Goal: Task Accomplishment & Management: Complete application form

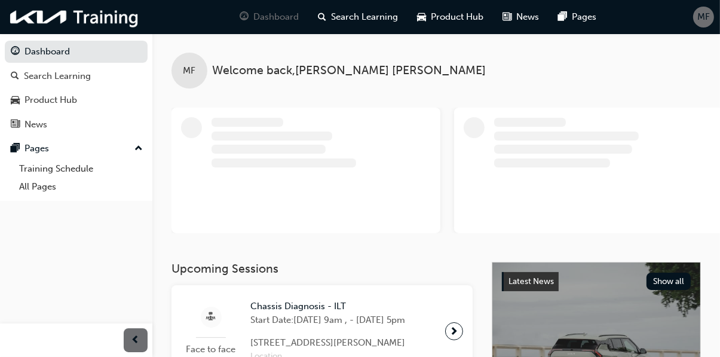
click at [68, 49] on link "Dashboard" at bounding box center [76, 52] width 143 height 22
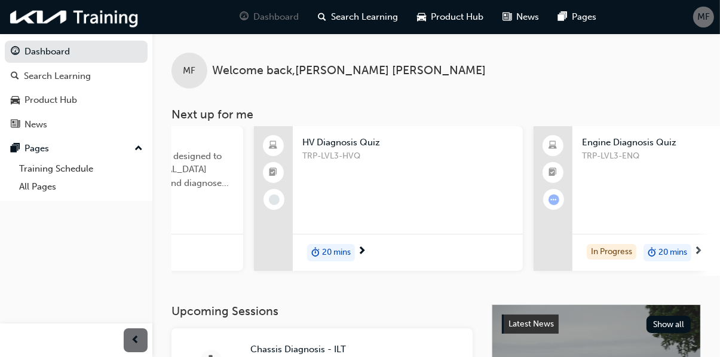
scroll to position [0, 624]
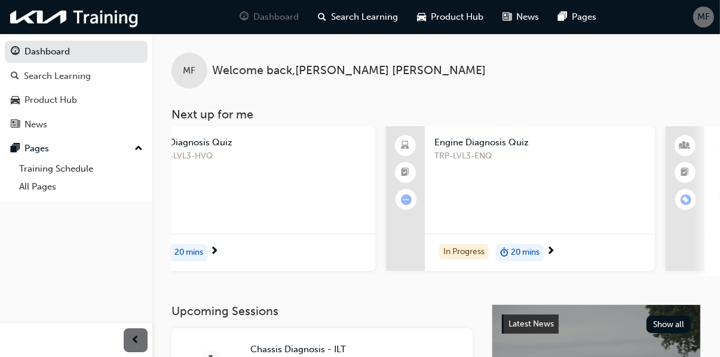
click at [573, 254] on div "In Progress 20 mins" at bounding box center [540, 253] width 230 height 38
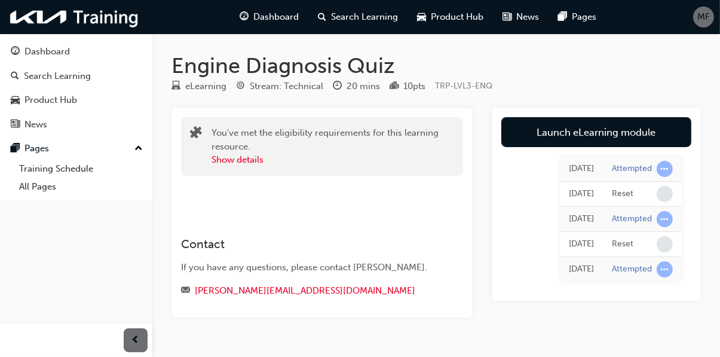
click at [637, 334] on div "Engine Diagnosis Quiz eLearning Stream: Technical 20 mins 10 pts TRP-LVL3-ENQ Y…" at bounding box center [436, 204] width 568 height 303
click at [665, 133] on link "Launch eLearning module" at bounding box center [596, 132] width 190 height 30
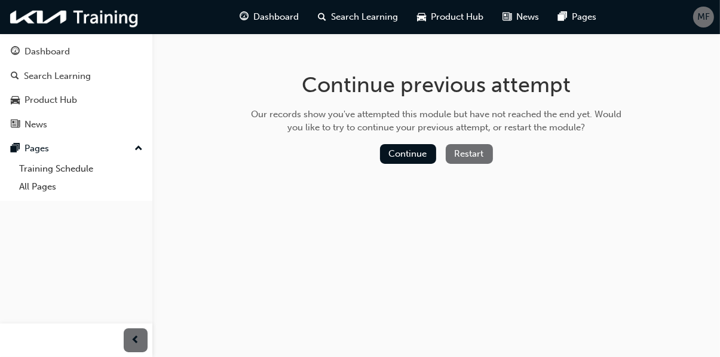
click at [479, 146] on button "Restart" at bounding box center [469, 154] width 47 height 20
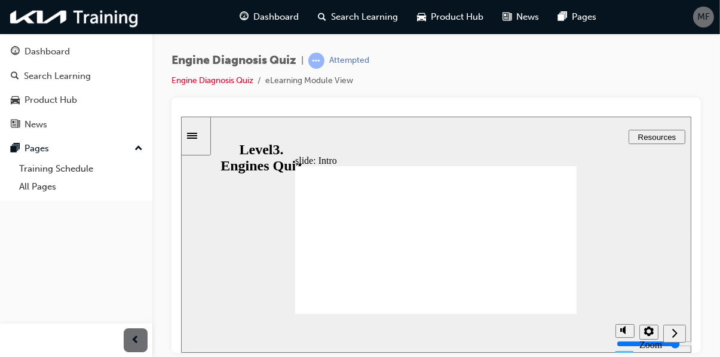
click at [671, 338] on icon "Next (Ctrl+Alt+Period)" at bounding box center [674, 332] width 6 height 11
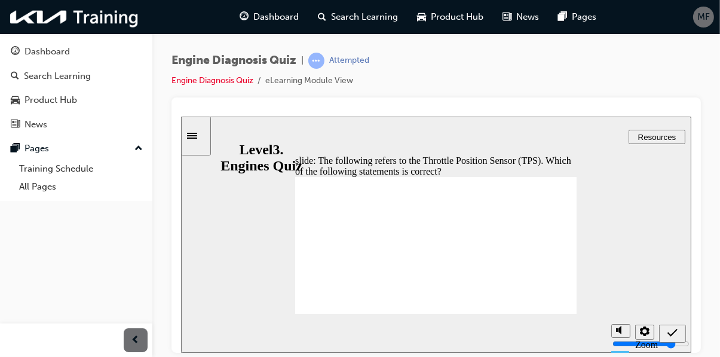
radio input "true"
click at [674, 335] on icon "Submit (Ctrl+Alt+S)" at bounding box center [672, 332] width 10 height 11
radio input "true"
click at [673, 333] on icon "Submit (Ctrl+Alt+S)" at bounding box center [672, 332] width 10 height 11
radio input "true"
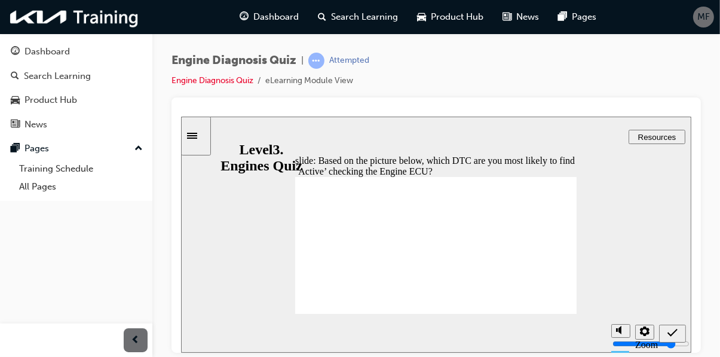
radio input "true"
click at [672, 334] on icon "Submit (Ctrl+Alt+S)" at bounding box center [672, 332] width 10 height 11
radio input "true"
click at [676, 330] on icon "Submit (Ctrl+Alt+S)" at bounding box center [672, 332] width 10 height 11
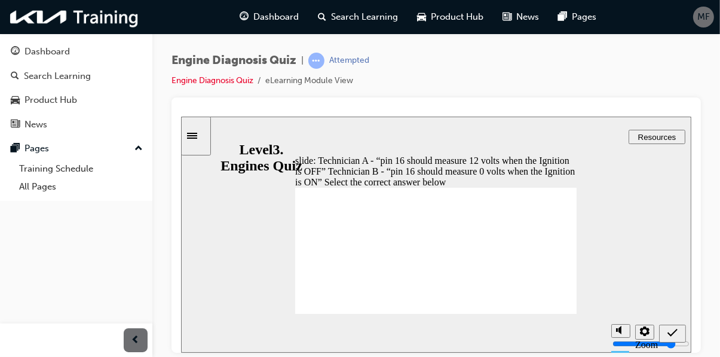
radio input "true"
click at [673, 336] on icon "Submit (Ctrl+Alt+S)" at bounding box center [672, 332] width 10 height 11
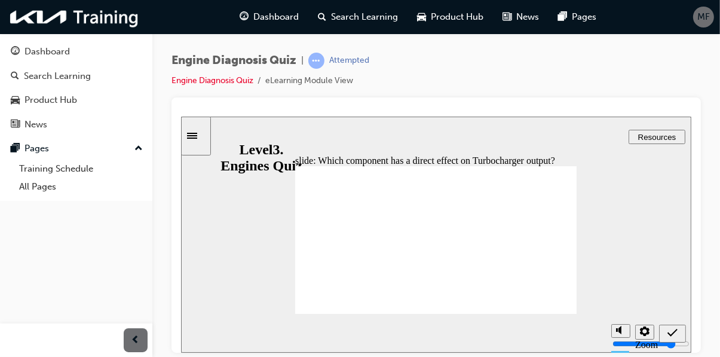
radio input "true"
click at [678, 331] on div "Submit (Ctrl+Alt+S)" at bounding box center [671, 333] width 17 height 13
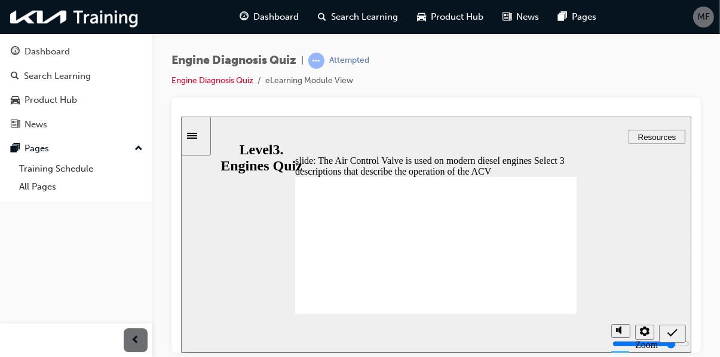
checkbox input "true"
click at [673, 334] on icon "Submit (Ctrl+Alt+S)" at bounding box center [672, 332] width 10 height 11
checkbox input "false"
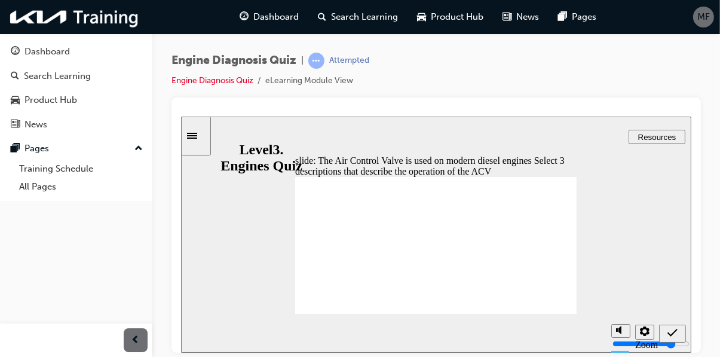
checkbox input "false"
checkbox input "true"
click at [670, 335] on icon "Submit (Ctrl+Alt+S)" at bounding box center [672, 332] width 10 height 11
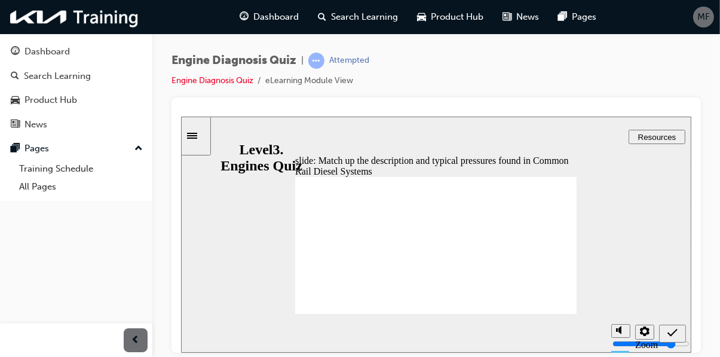
click at [679, 335] on div "Submit (Ctrl+Alt+S)" at bounding box center [671, 333] width 17 height 13
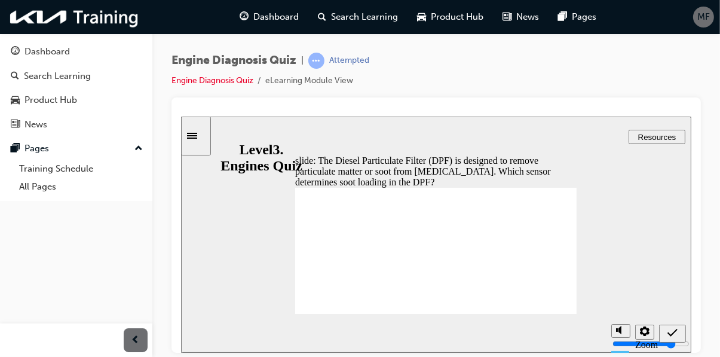
radio input "true"
click at [673, 334] on icon "Submit (Ctrl+Alt+S)" at bounding box center [672, 332] width 10 height 11
radio input "true"
click at [673, 333] on icon "Submit (Ctrl+Alt+S)" at bounding box center [672, 332] width 10 height 11
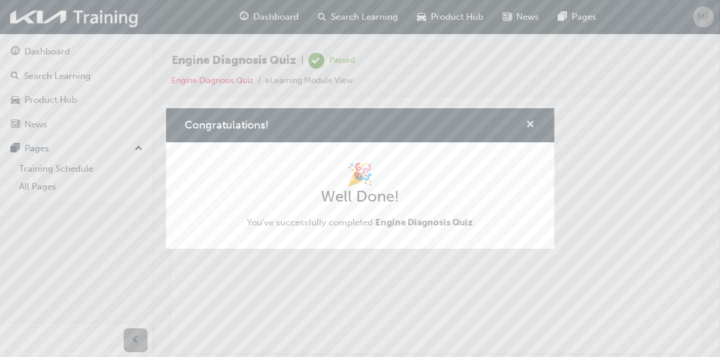
click at [530, 131] on span "cross-icon" at bounding box center [530, 125] width 9 height 11
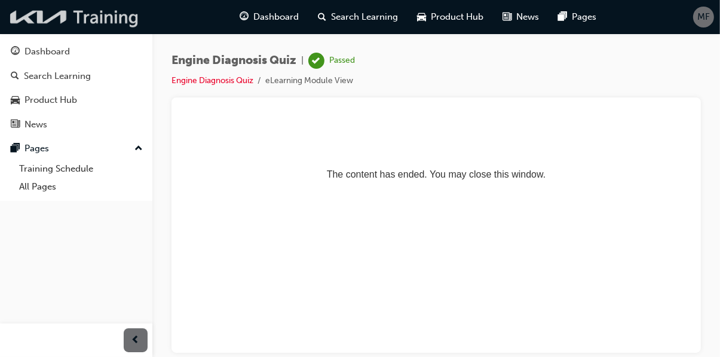
click at [27, 12] on img at bounding box center [74, 17] width 137 height 24
